Goal: Task Accomplishment & Management: Manage account settings

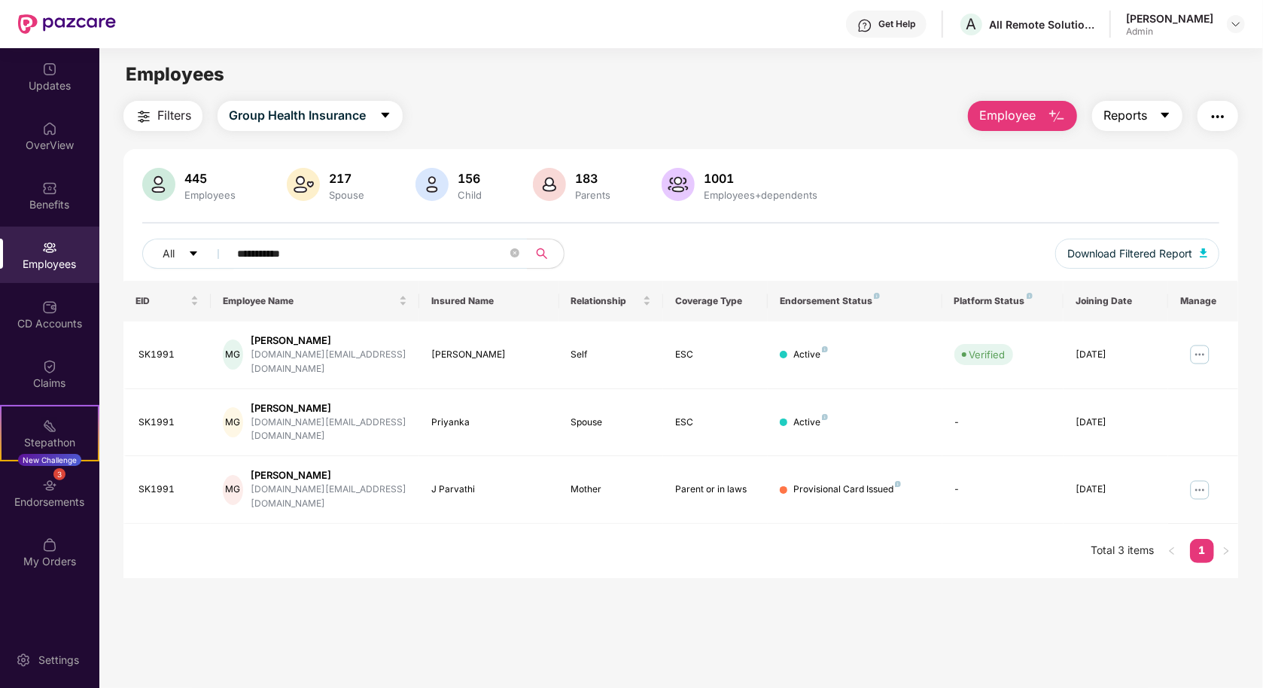
click at [1129, 124] on span "Reports" at bounding box center [1126, 115] width 44 height 19
click at [1243, 16] on div at bounding box center [1236, 24] width 18 height 18
click at [1230, 21] on img at bounding box center [1236, 24] width 12 height 12
click at [1147, 88] on div "Logout" at bounding box center [1166, 88] width 196 height 29
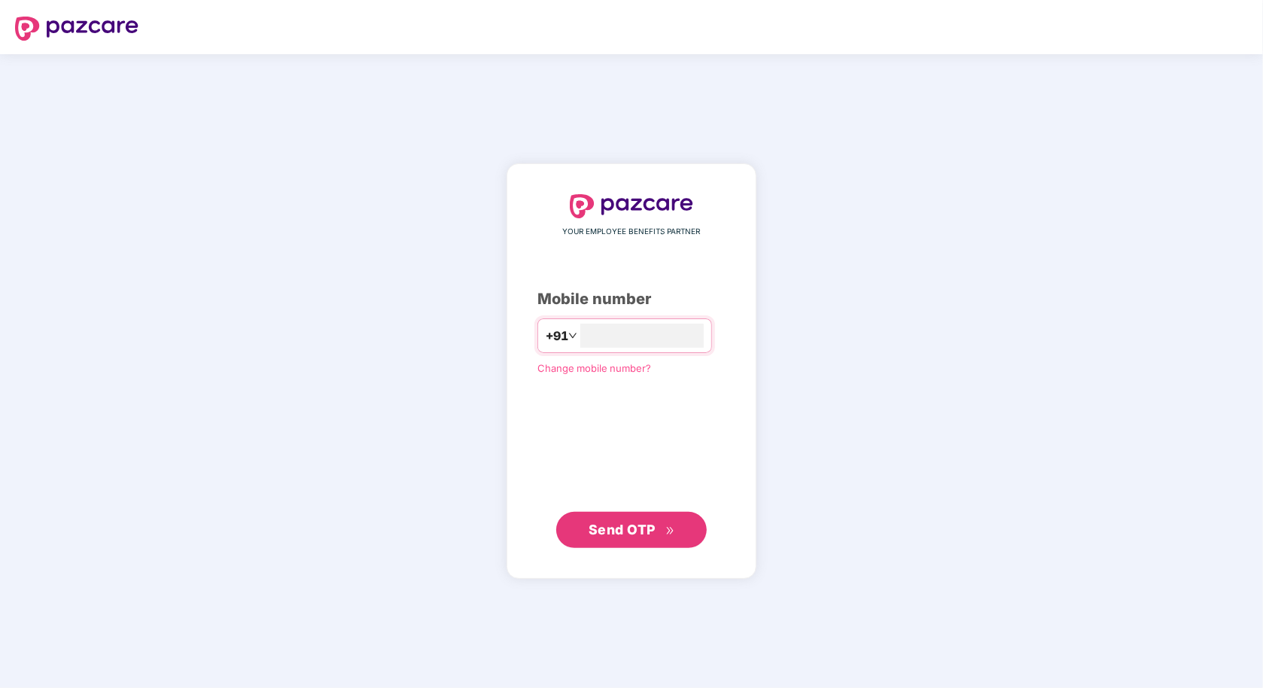
type input "**********"
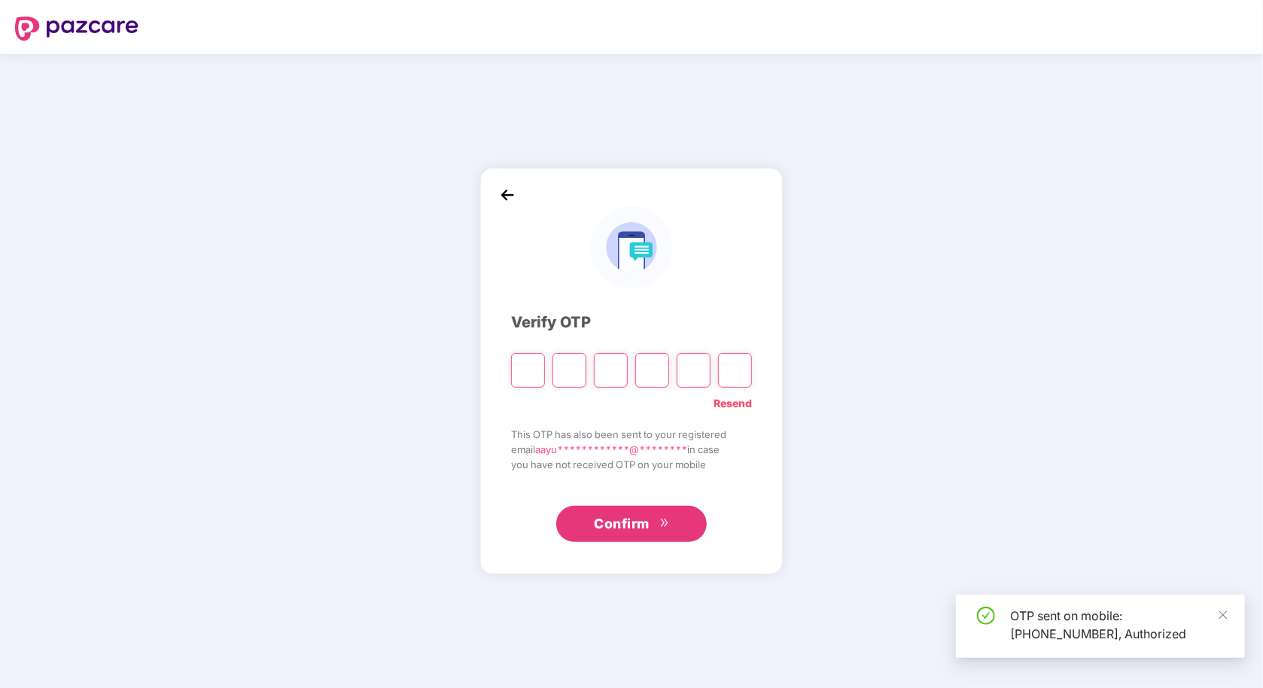
type input "*"
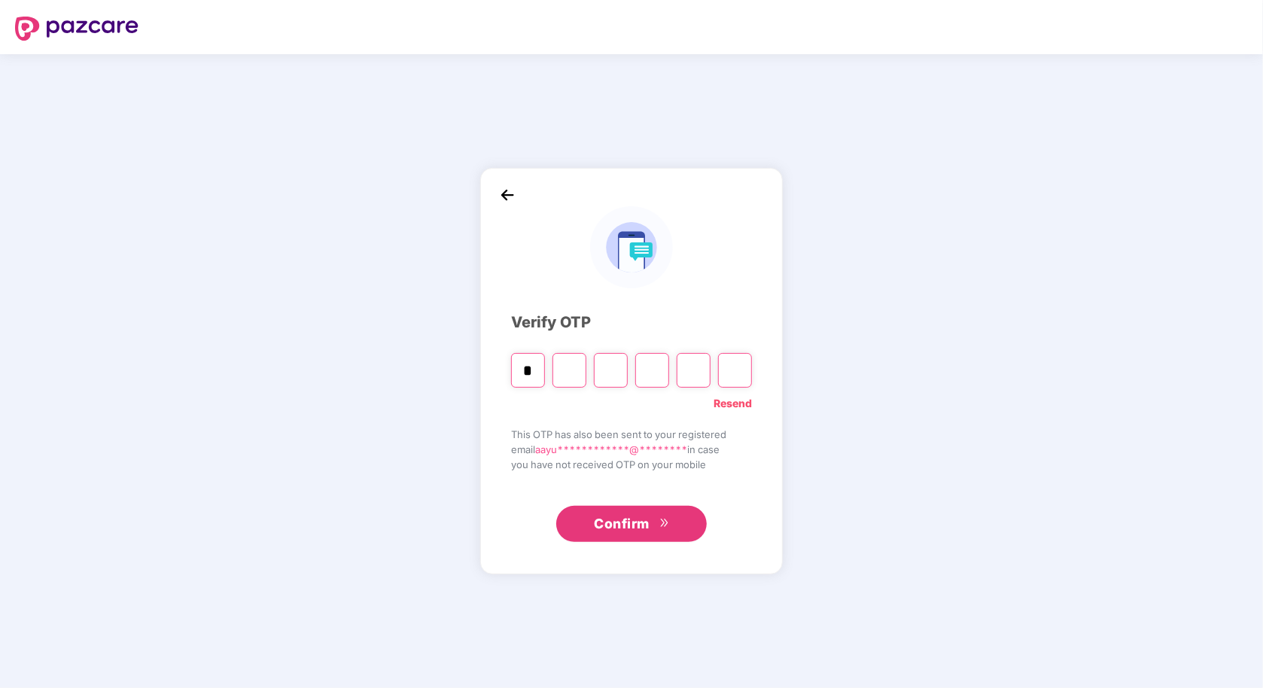
type input "*"
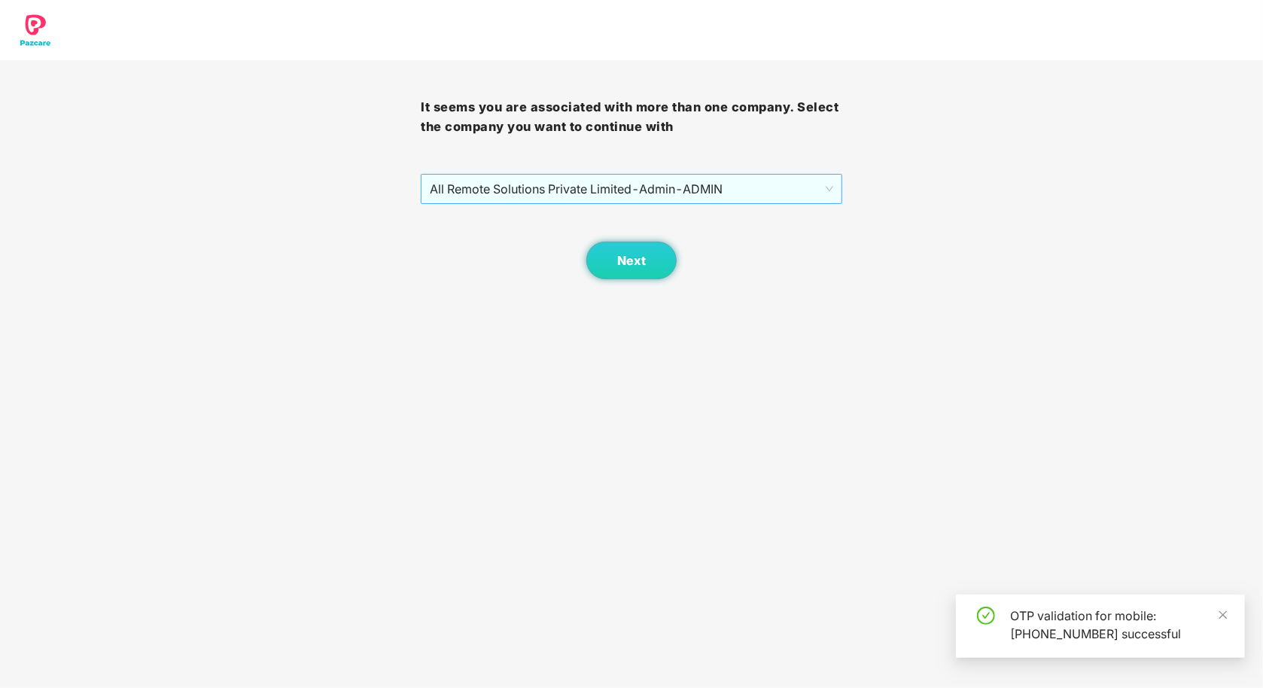
click at [628, 184] on span "All Remote Solutions Private Limited - Admin - ADMIN" at bounding box center [631, 189] width 403 height 29
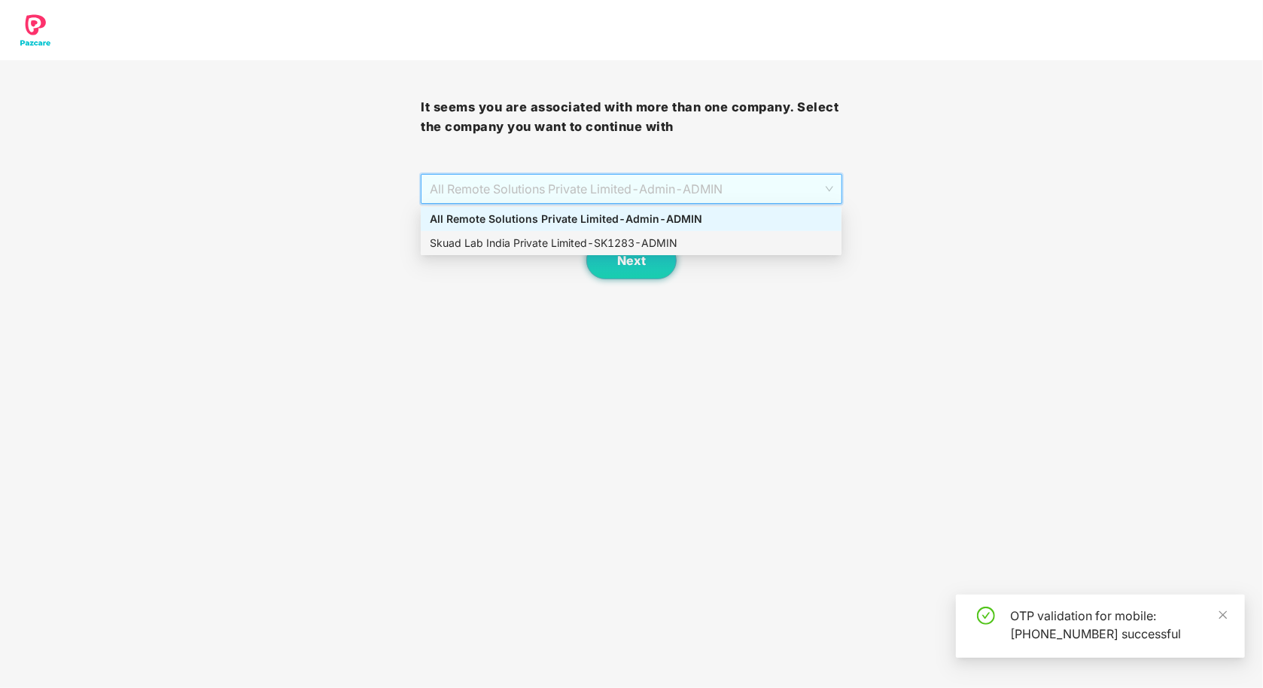
click at [611, 239] on div "Skuad Lab India Private Limited - SK1283 - ADMIN" at bounding box center [631, 243] width 403 height 17
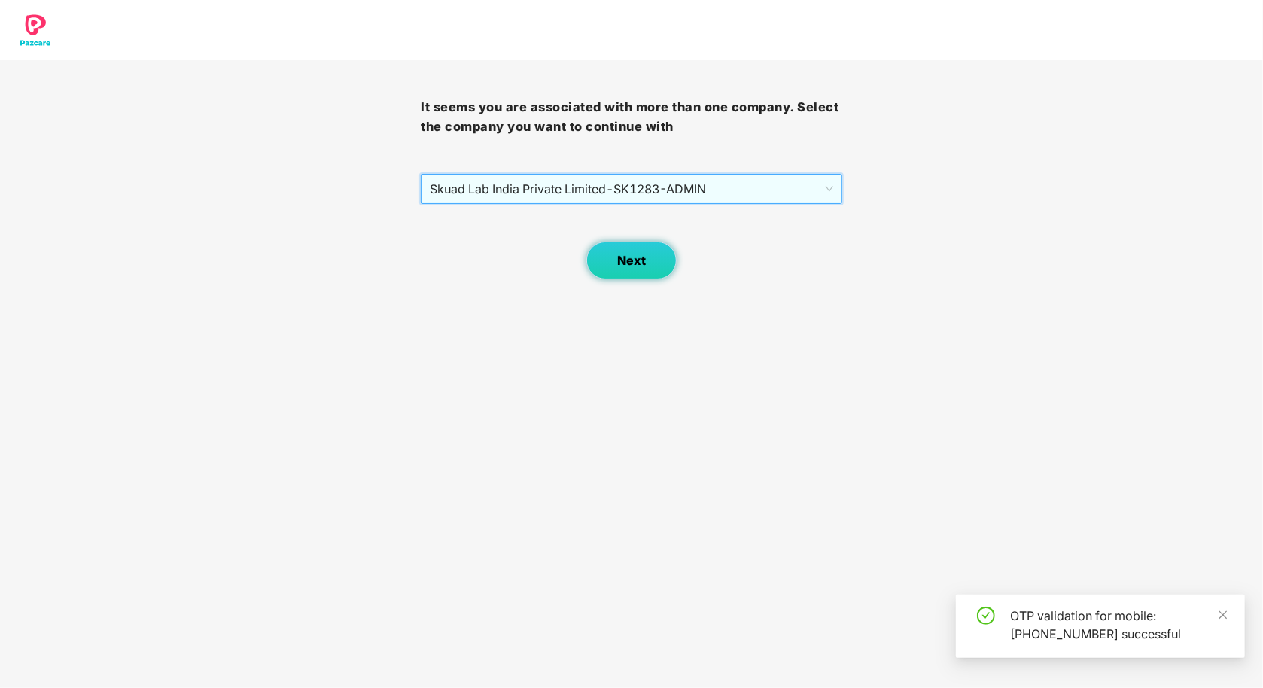
click at [613, 252] on button "Next" at bounding box center [631, 261] width 90 height 38
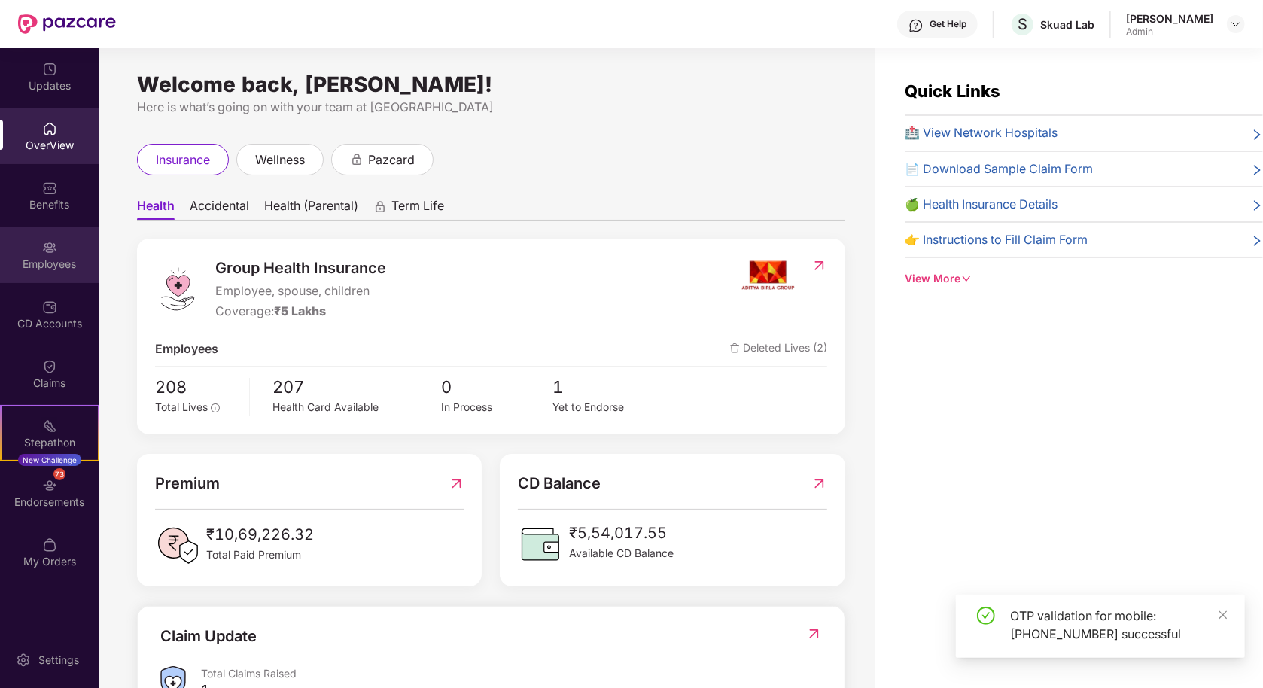
click at [48, 278] on div "Employees" at bounding box center [49, 255] width 99 height 56
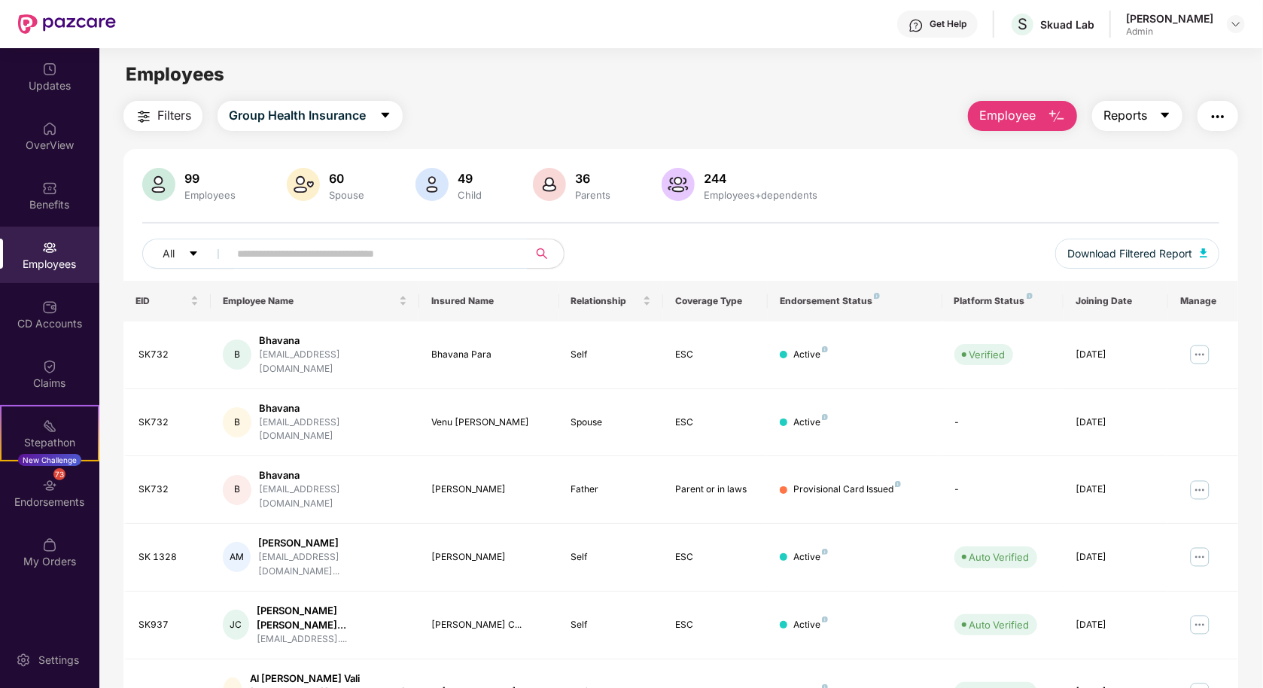
click at [1142, 120] on span "Reports" at bounding box center [1126, 115] width 44 height 19
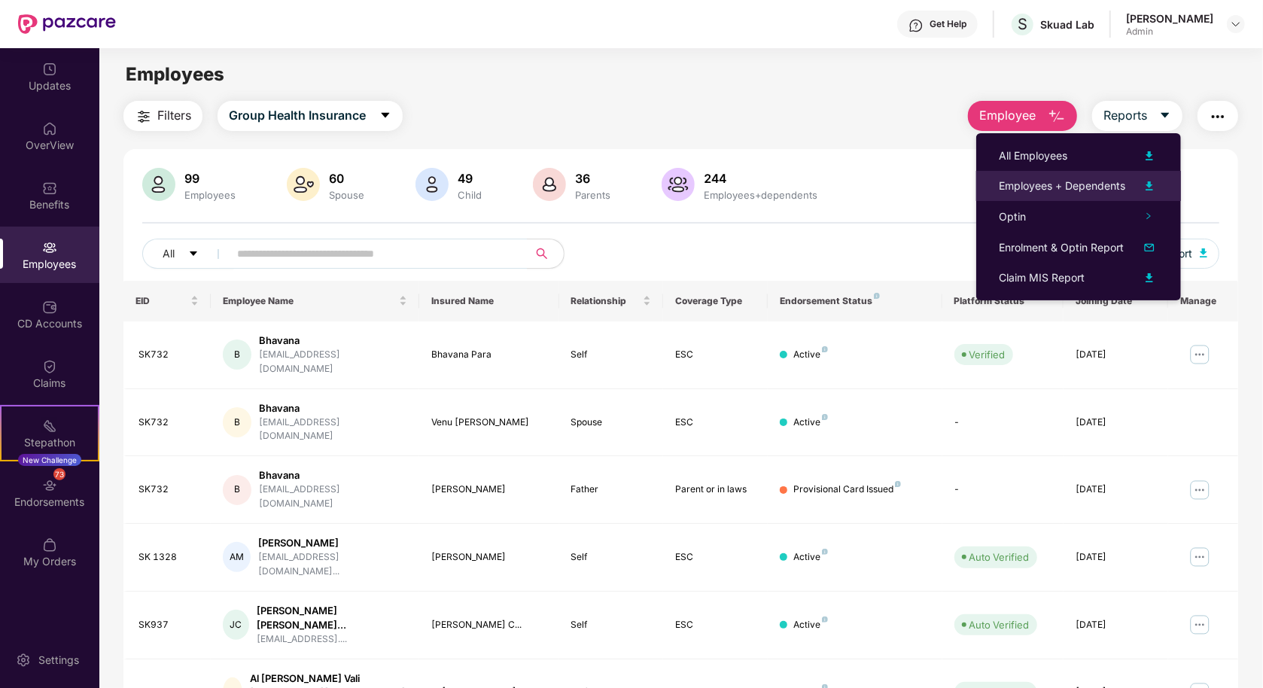
click at [1078, 187] on div "Employees + Dependents" at bounding box center [1062, 186] width 126 height 17
